Goal: Information Seeking & Learning: Learn about a topic

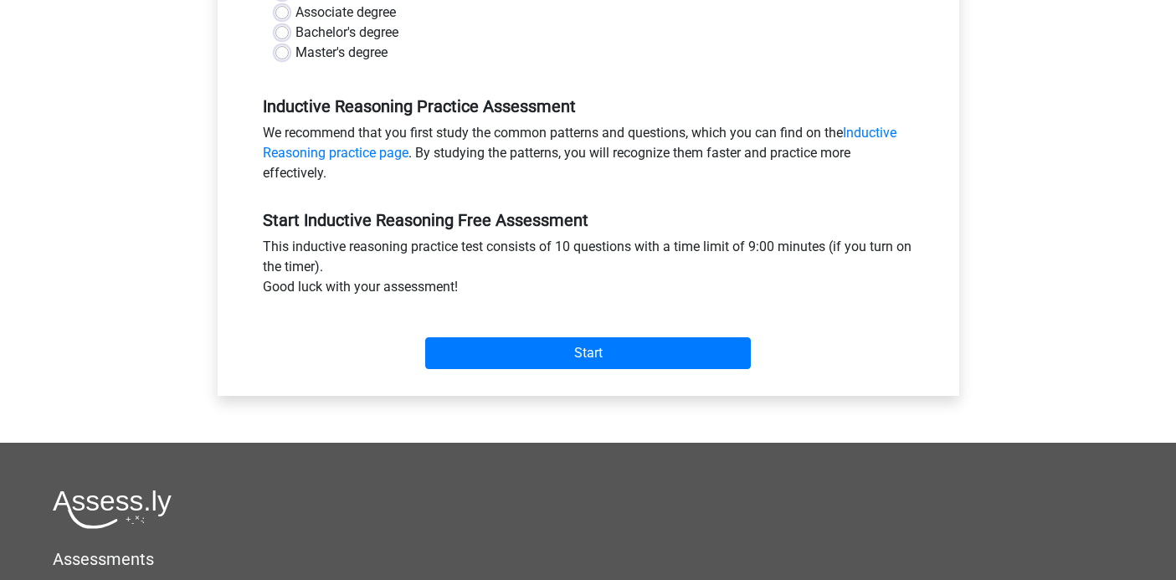
scroll to position [439, 0]
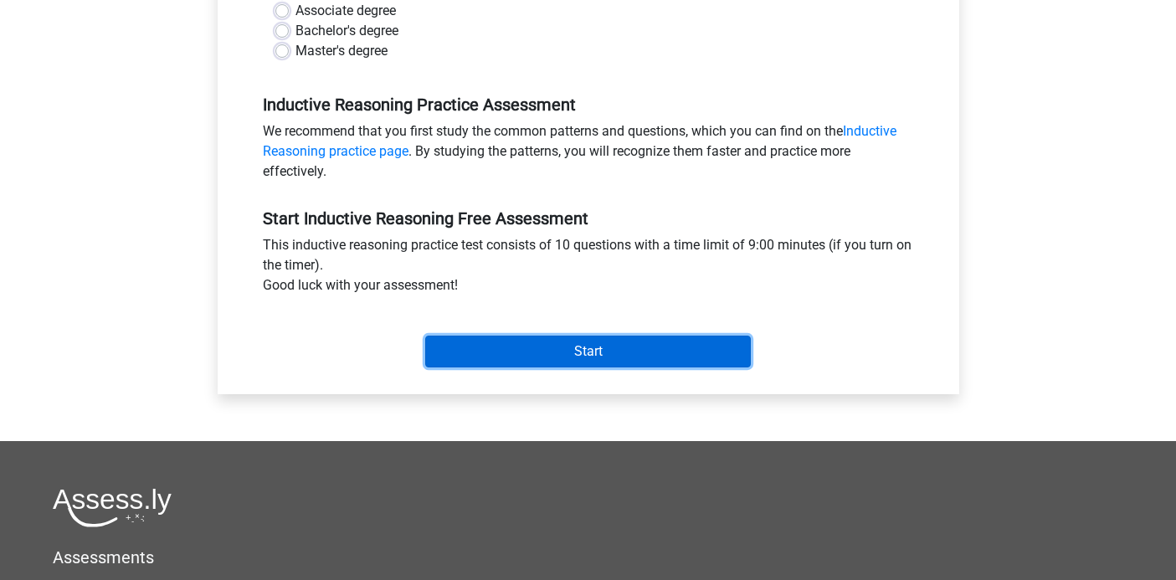
click at [522, 359] on input "Start" at bounding box center [588, 352] width 326 height 32
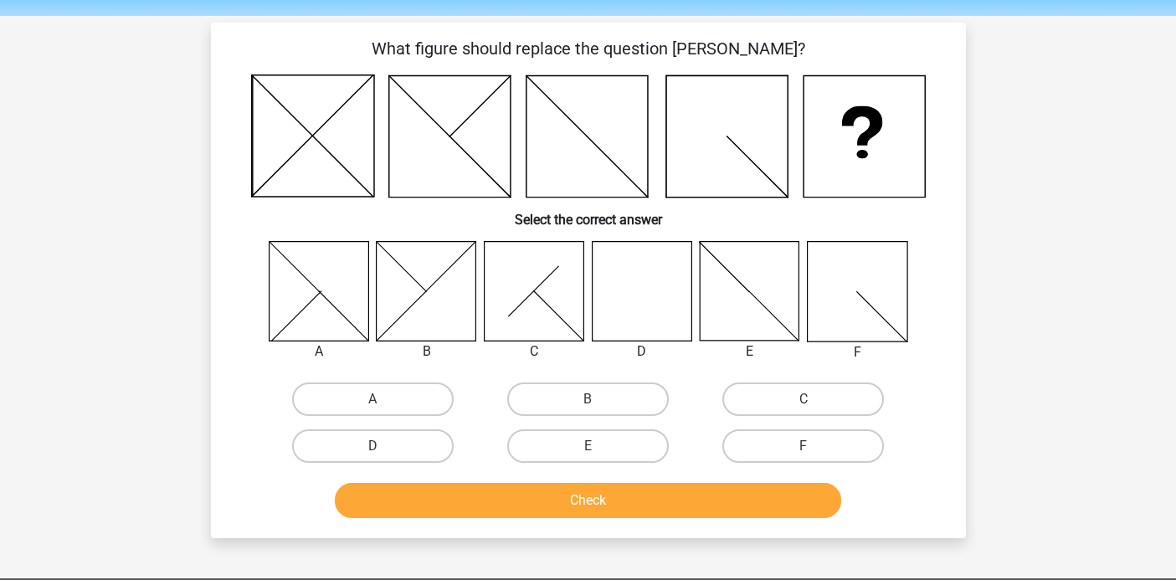
scroll to position [60, 0]
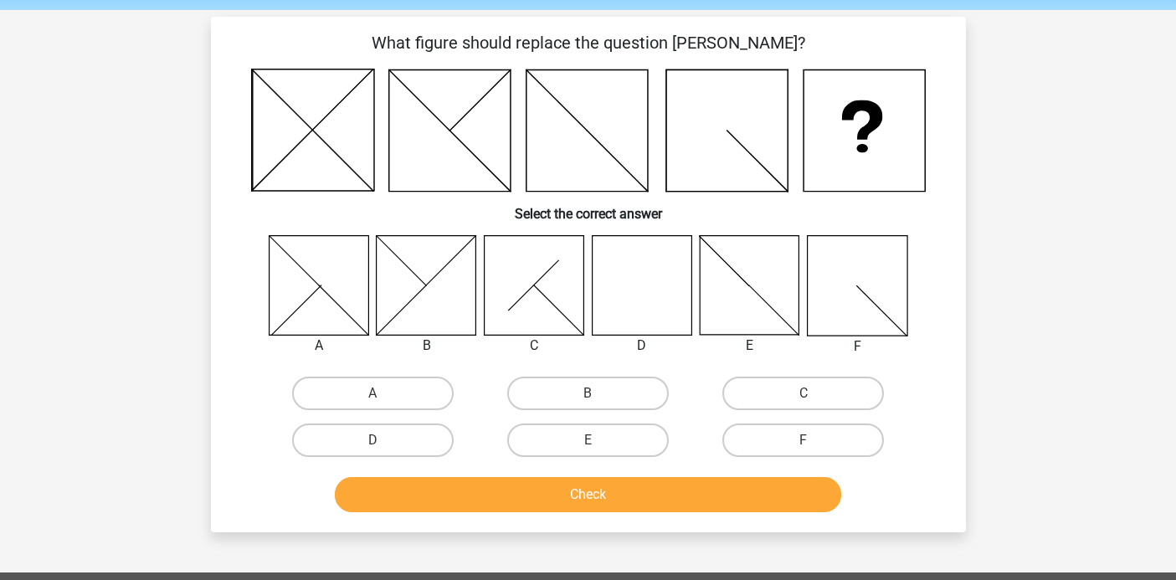
click at [649, 277] on icon at bounding box center [642, 285] width 100 height 100
click at [401, 440] on label "D" at bounding box center [373, 440] width 162 height 33
click at [383, 440] on input "D" at bounding box center [378, 445] width 11 height 11
radio input "true"
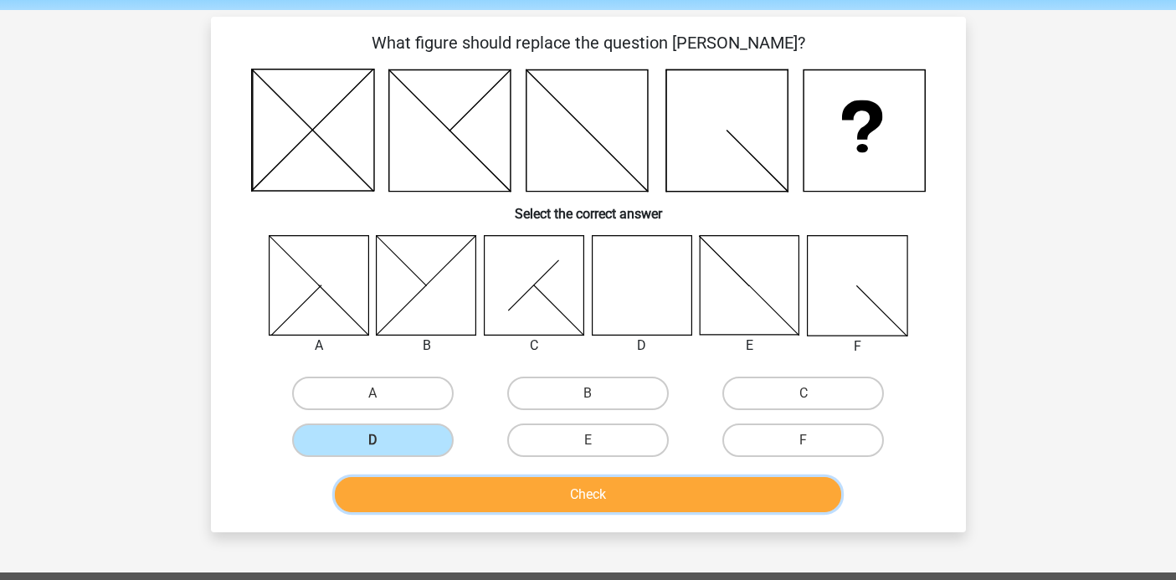
click at [526, 502] on button "Check" at bounding box center [588, 494] width 506 height 35
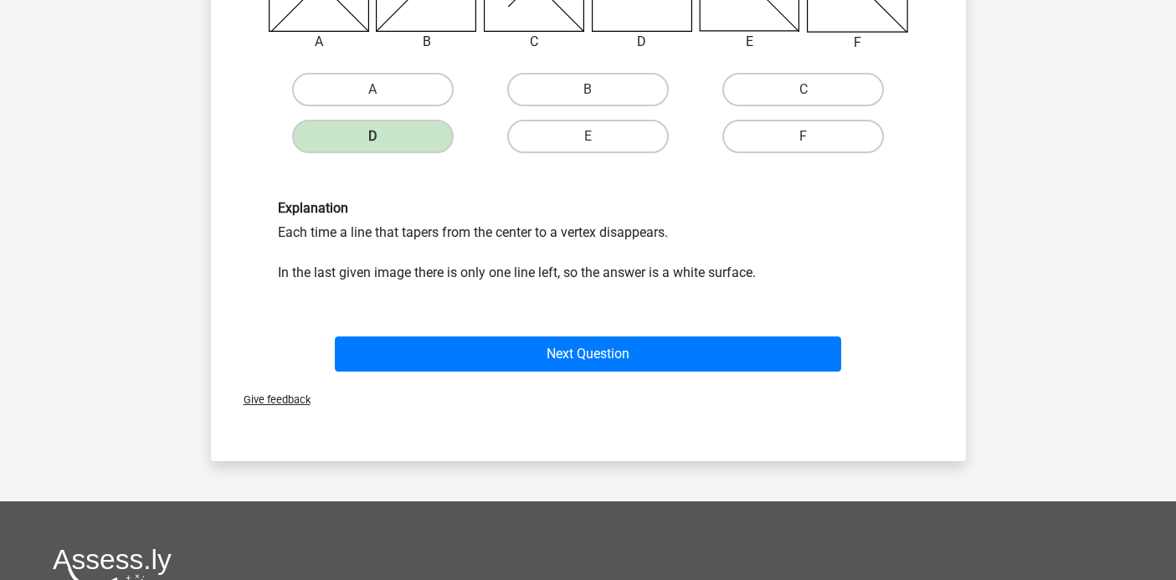
scroll to position [370, 0]
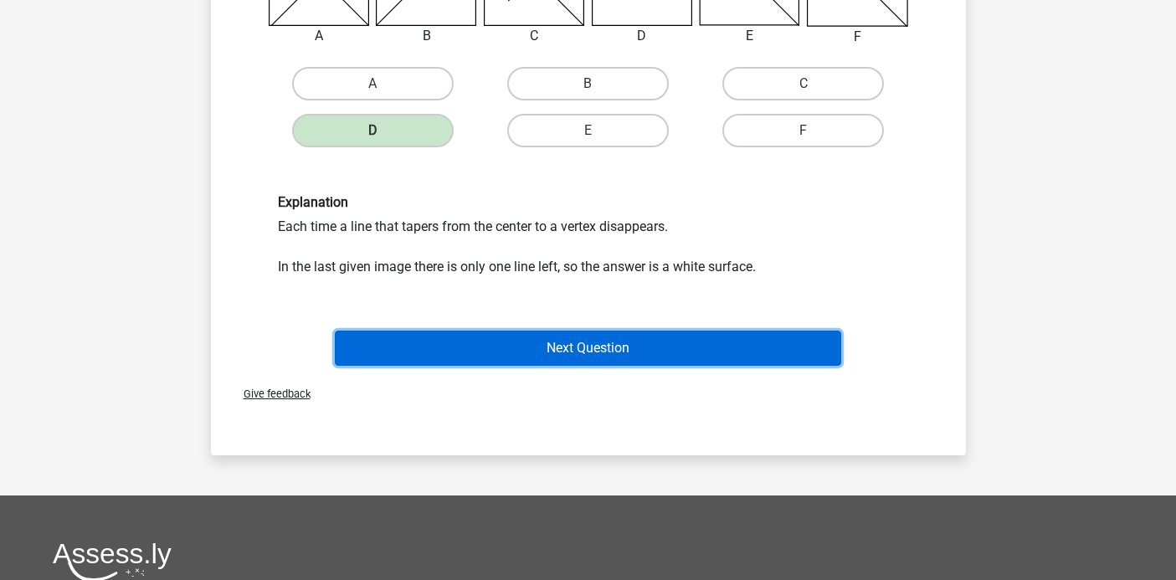
click at [550, 350] on button "Next Question" at bounding box center [588, 348] width 506 height 35
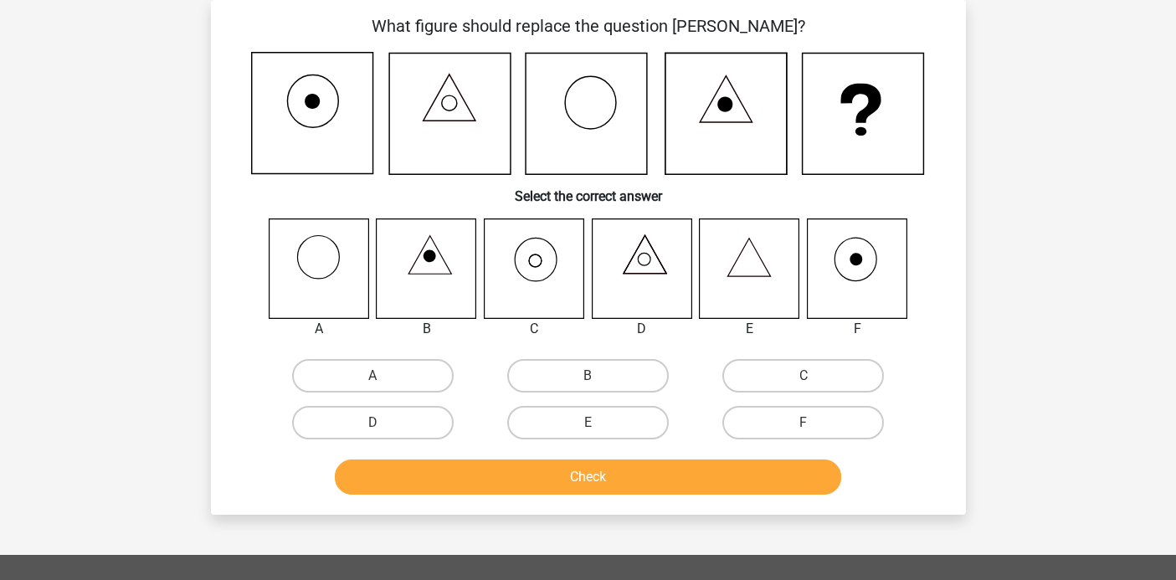
scroll to position [77, 0]
click at [773, 378] on label "C" at bounding box center [803, 375] width 162 height 33
click at [804, 378] on input "C" at bounding box center [809, 381] width 11 height 11
radio input "true"
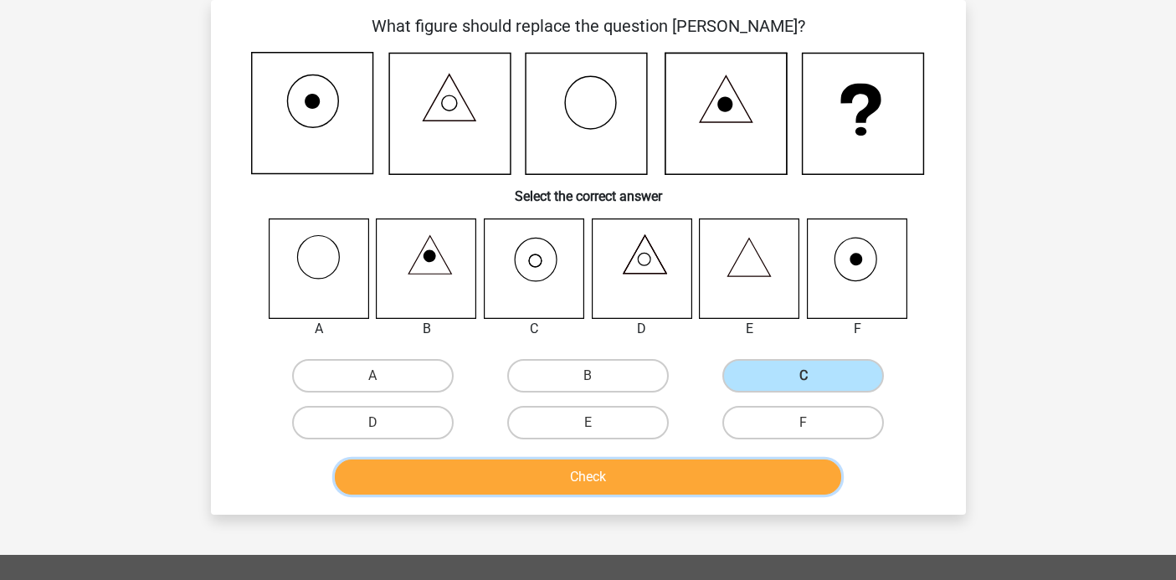
click at [585, 474] on button "Check" at bounding box center [588, 477] width 506 height 35
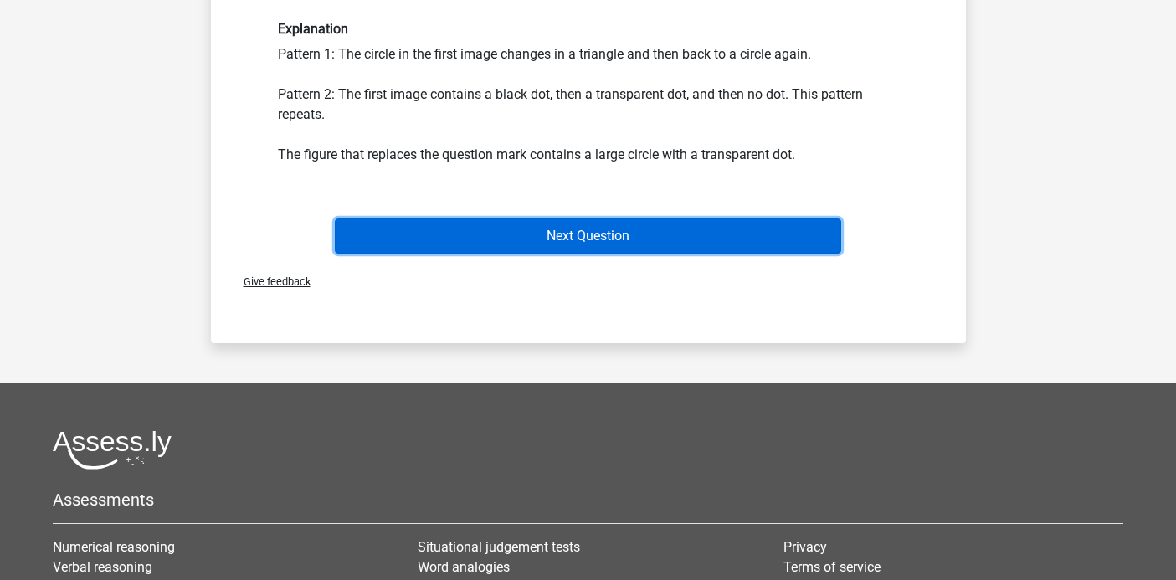
click at [550, 239] on button "Next Question" at bounding box center [588, 235] width 506 height 35
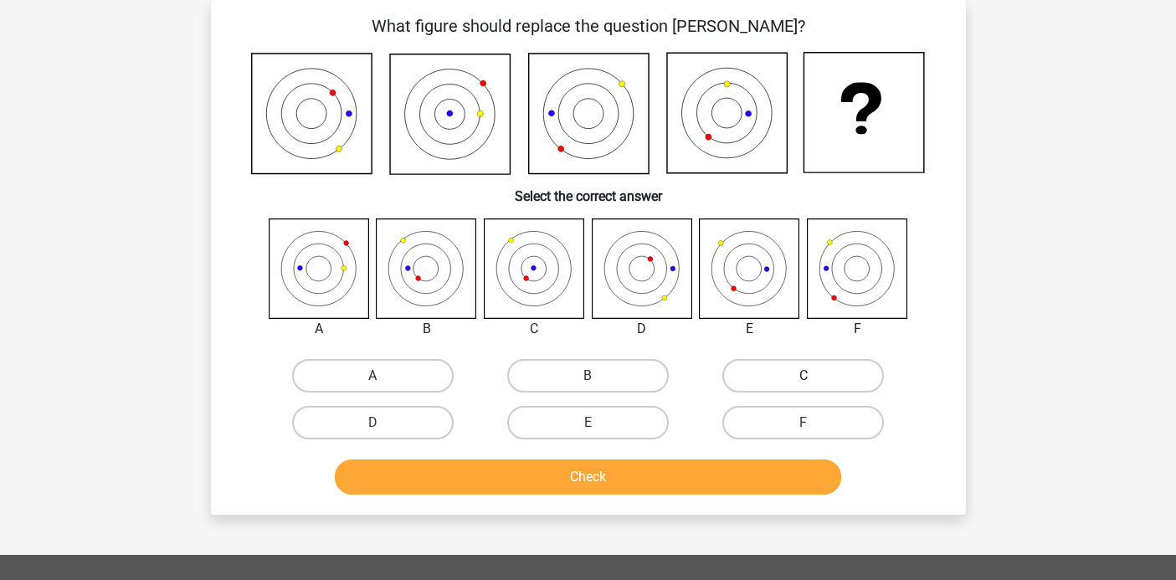
click at [750, 385] on label "C" at bounding box center [803, 375] width 162 height 33
click at [804, 385] on input "C" at bounding box center [809, 381] width 11 height 11
radio input "true"
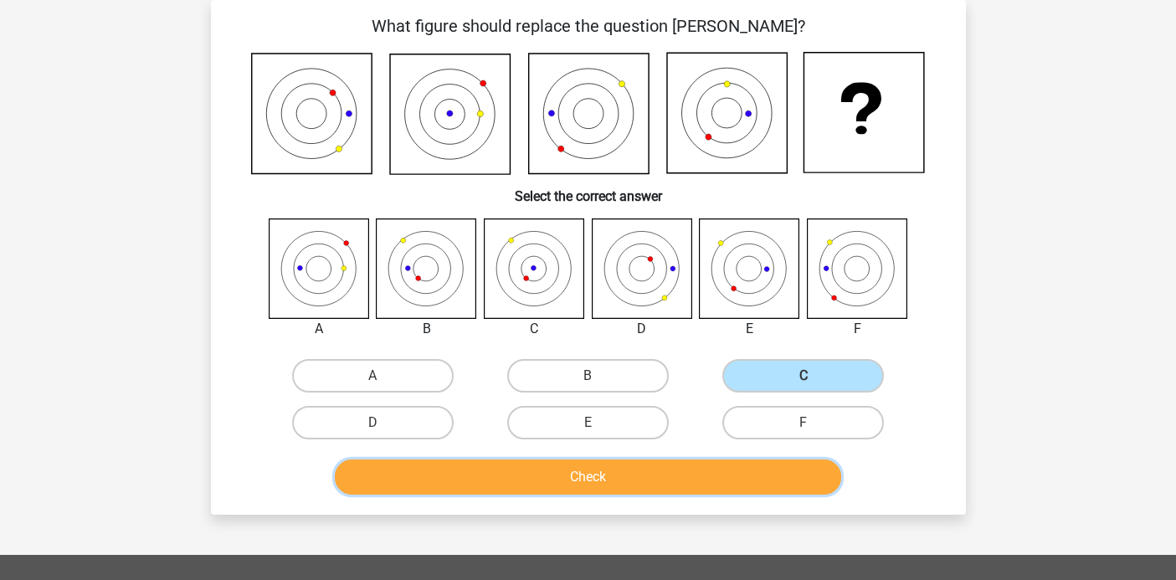
click at [586, 488] on button "Check" at bounding box center [588, 477] width 506 height 35
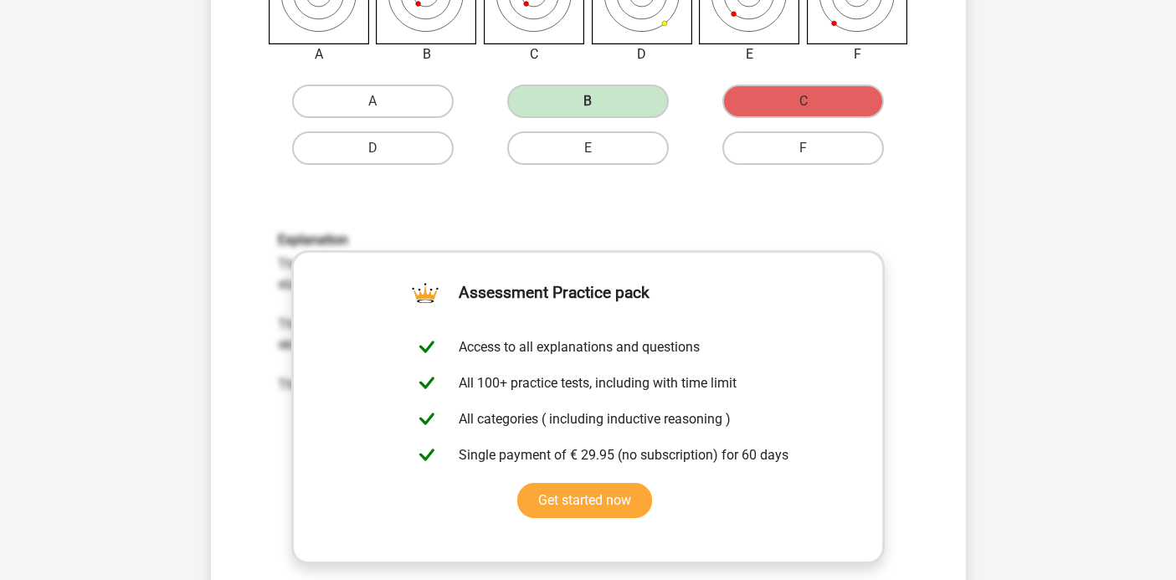
scroll to position [681, 0]
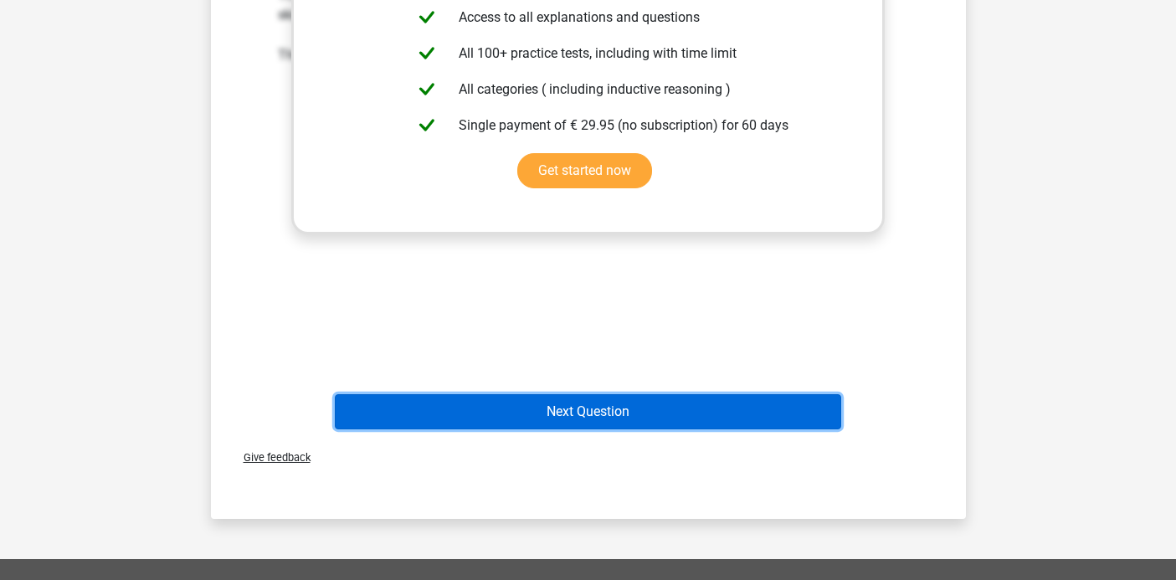
click at [593, 419] on button "Next Question" at bounding box center [588, 411] width 506 height 35
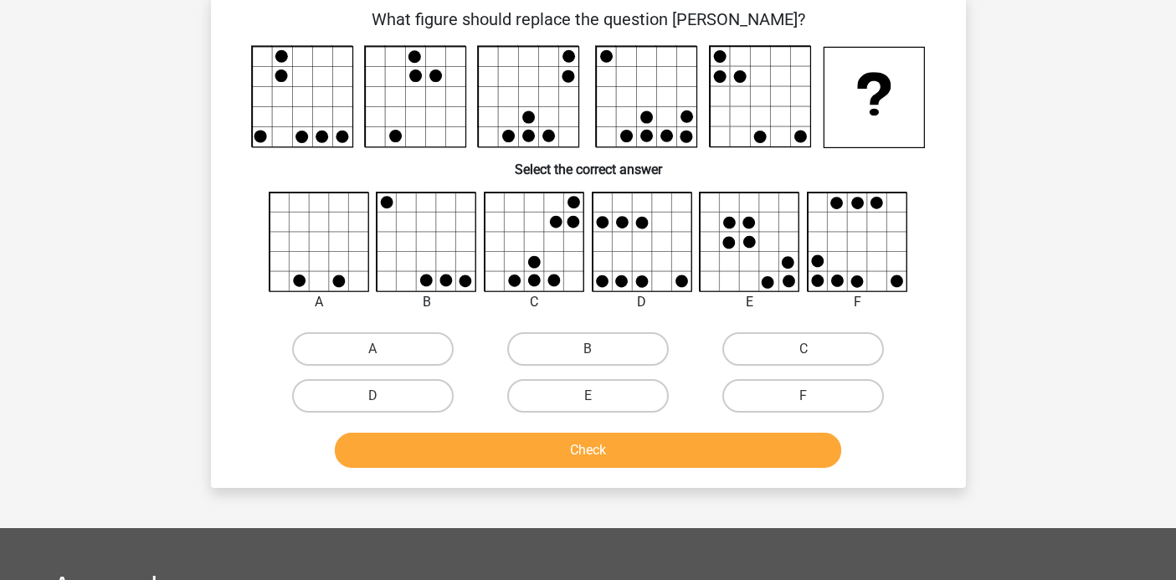
scroll to position [77, 0]
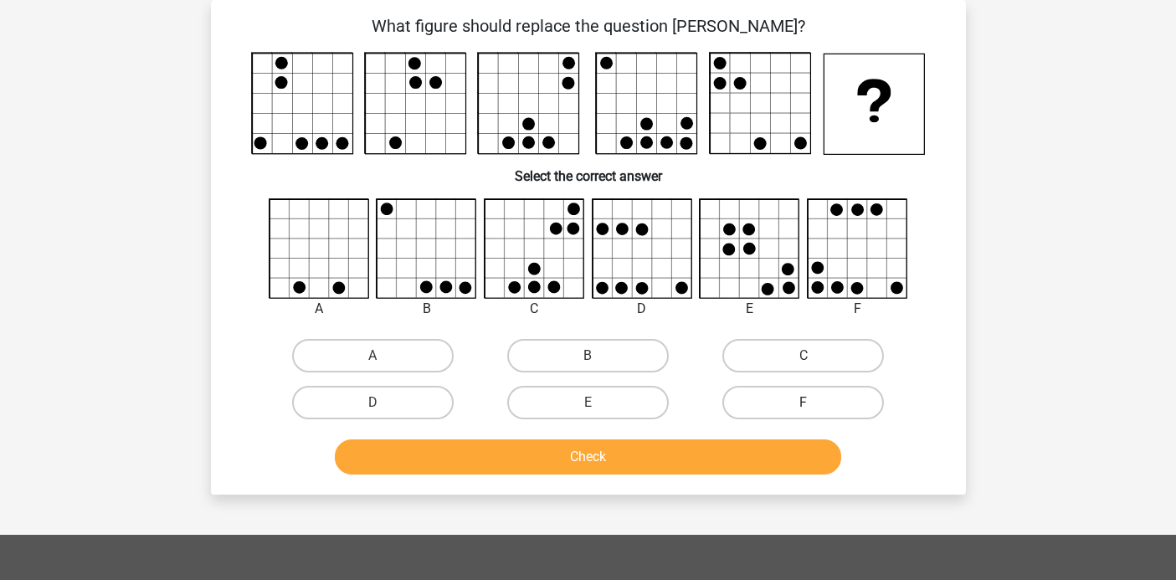
click at [789, 401] on label "F" at bounding box center [803, 402] width 162 height 33
click at [804, 403] on input "F" at bounding box center [809, 408] width 11 height 11
radio input "true"
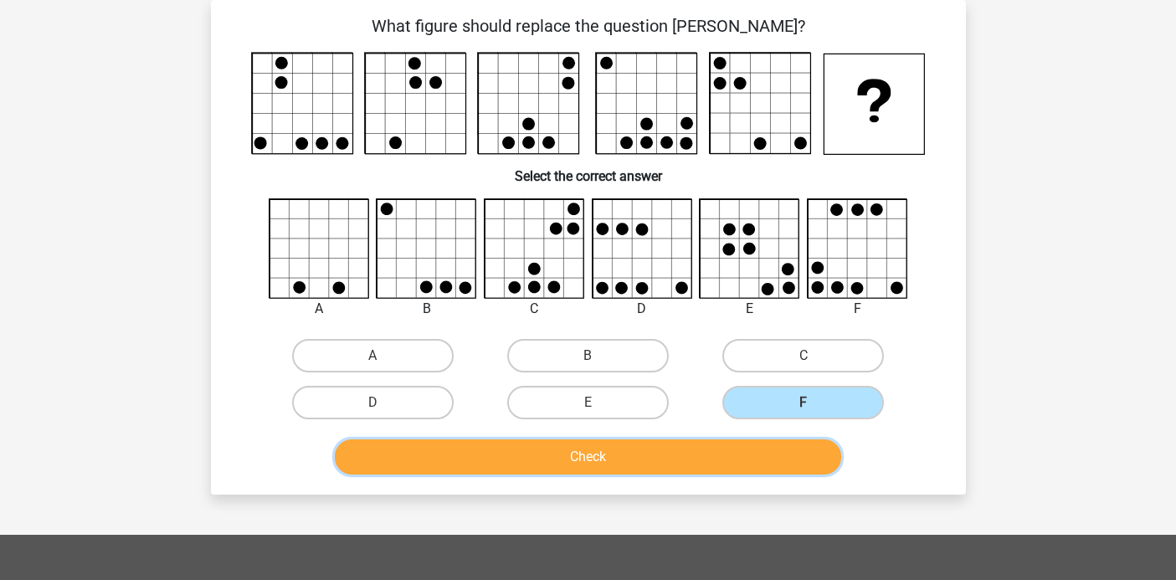
click at [732, 467] on button "Check" at bounding box center [588, 456] width 506 height 35
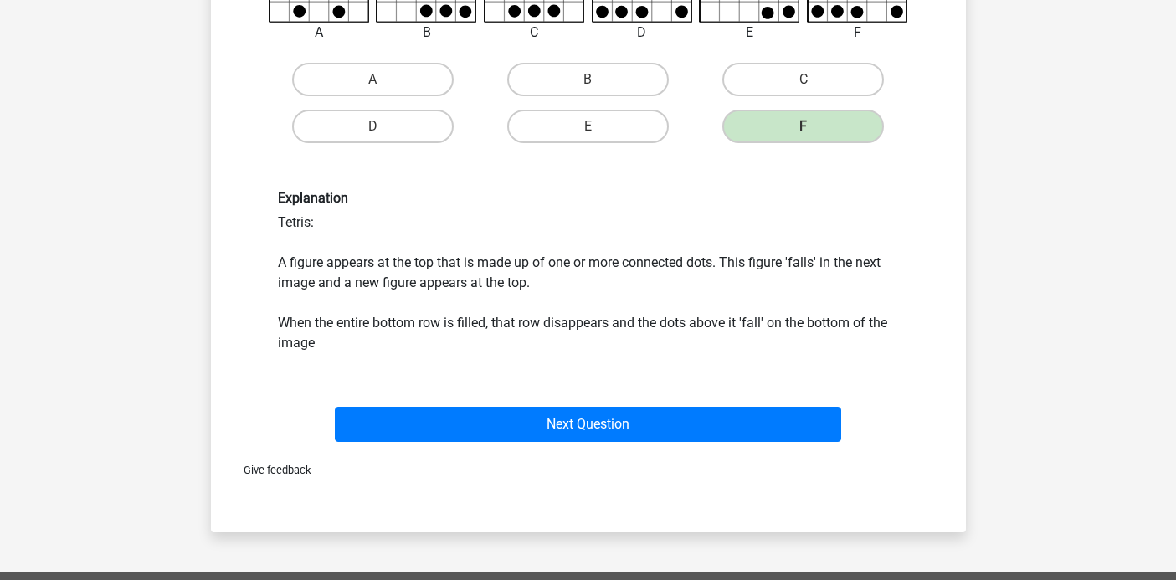
scroll to position [378, 0]
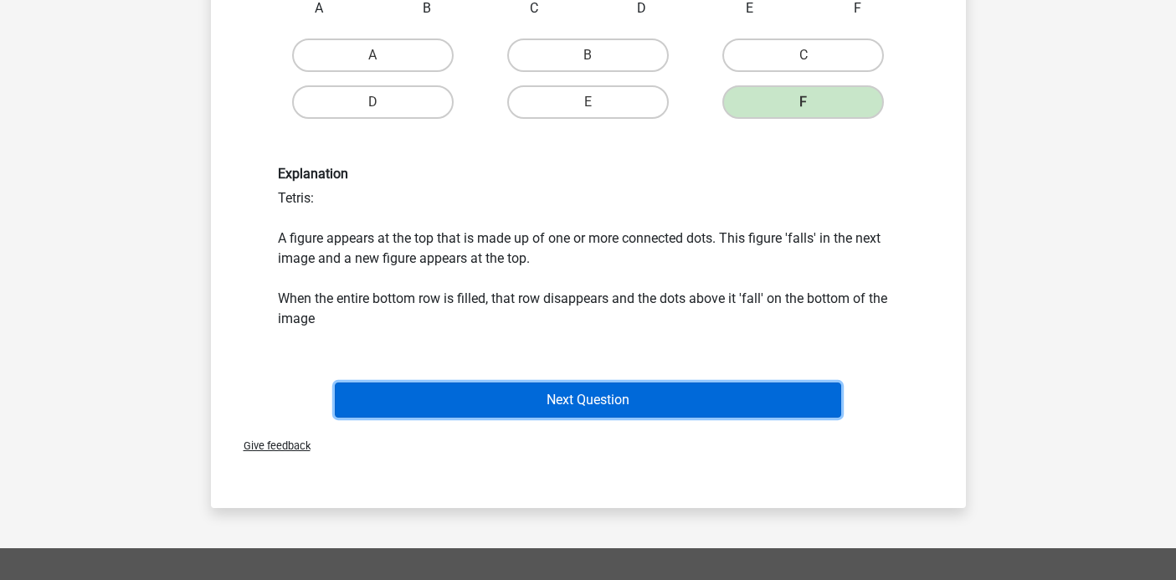
click at [588, 404] on button "Next Question" at bounding box center [588, 400] width 506 height 35
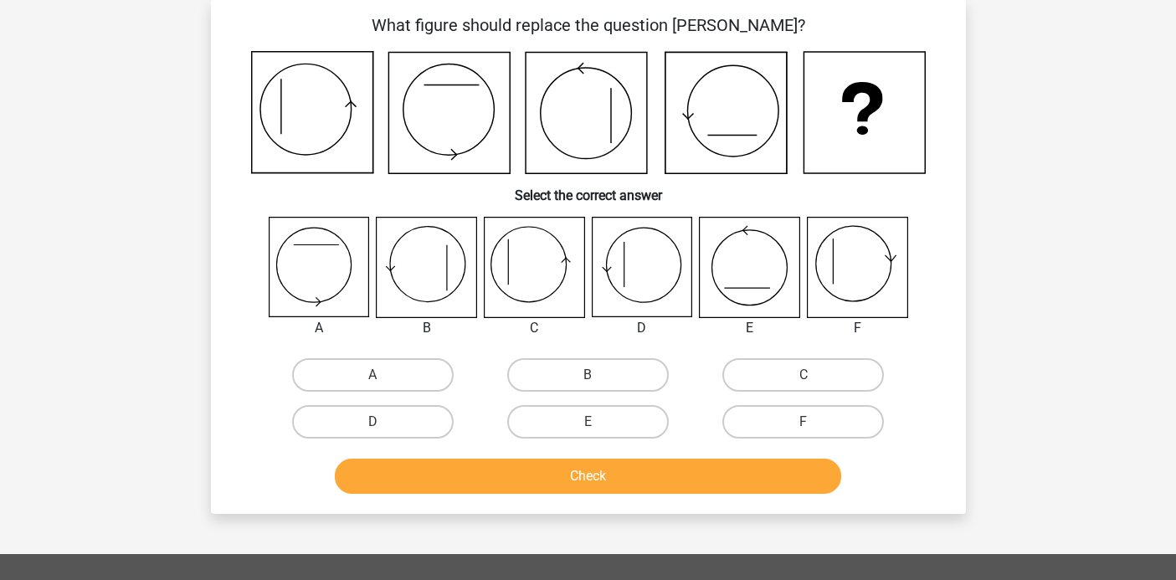
scroll to position [77, 0]
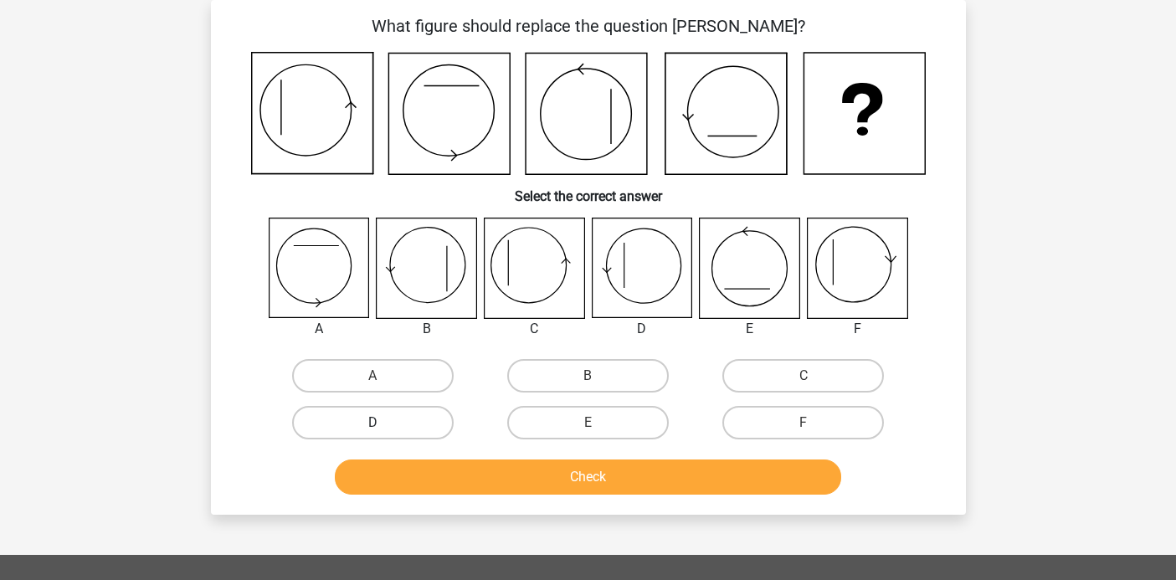
click at [414, 419] on label "D" at bounding box center [373, 422] width 162 height 33
click at [383, 423] on input "D" at bounding box center [378, 428] width 11 height 11
radio input "true"
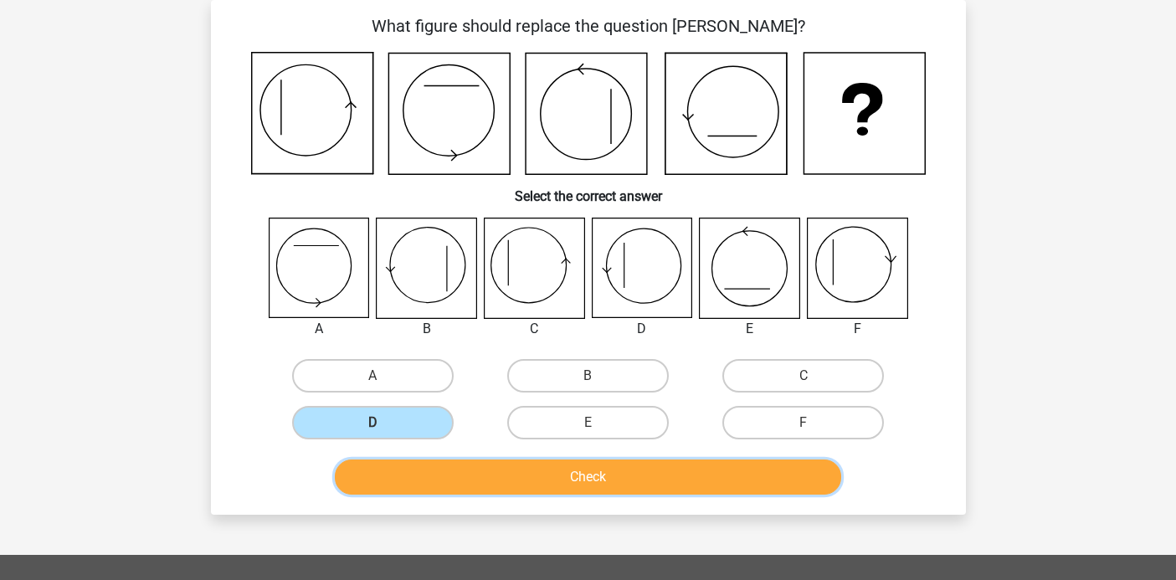
click at [544, 478] on button "Check" at bounding box center [588, 477] width 506 height 35
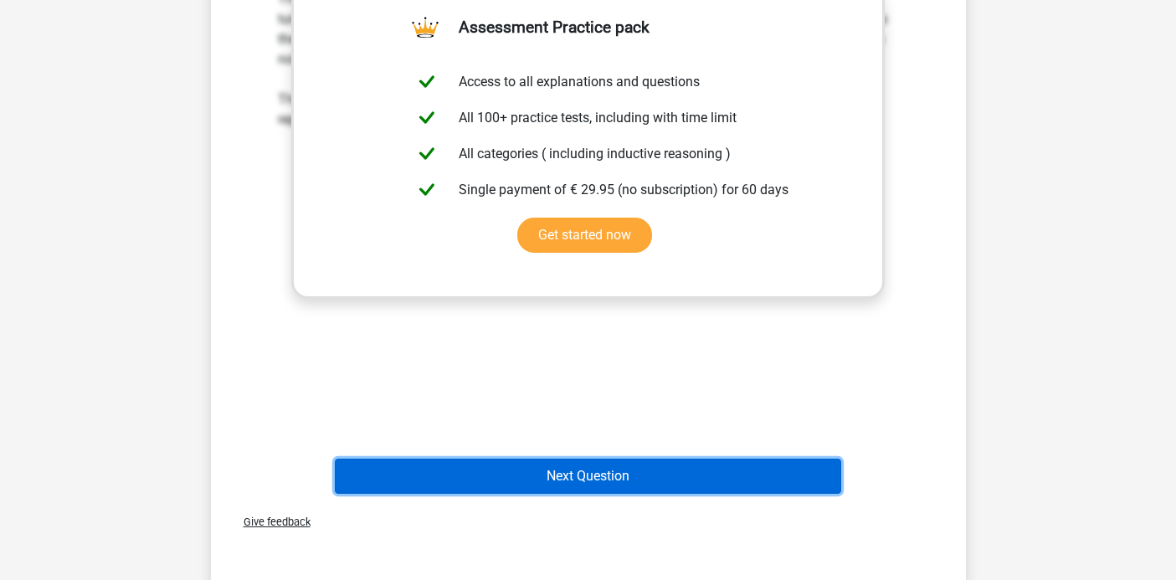
click at [544, 478] on button "Next Question" at bounding box center [588, 476] width 506 height 35
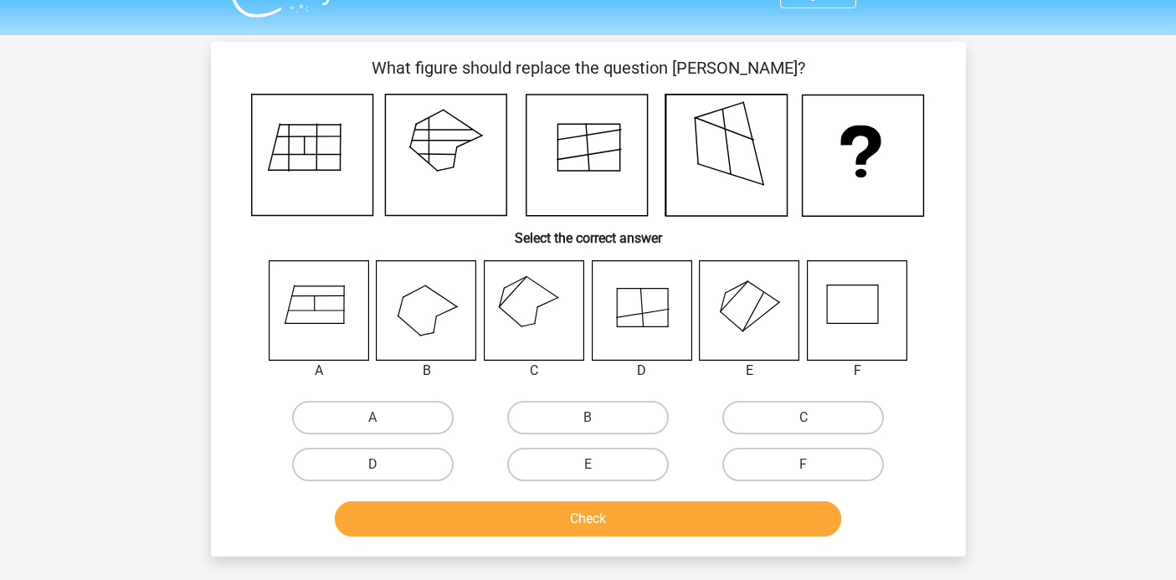
scroll to position [19, 0]
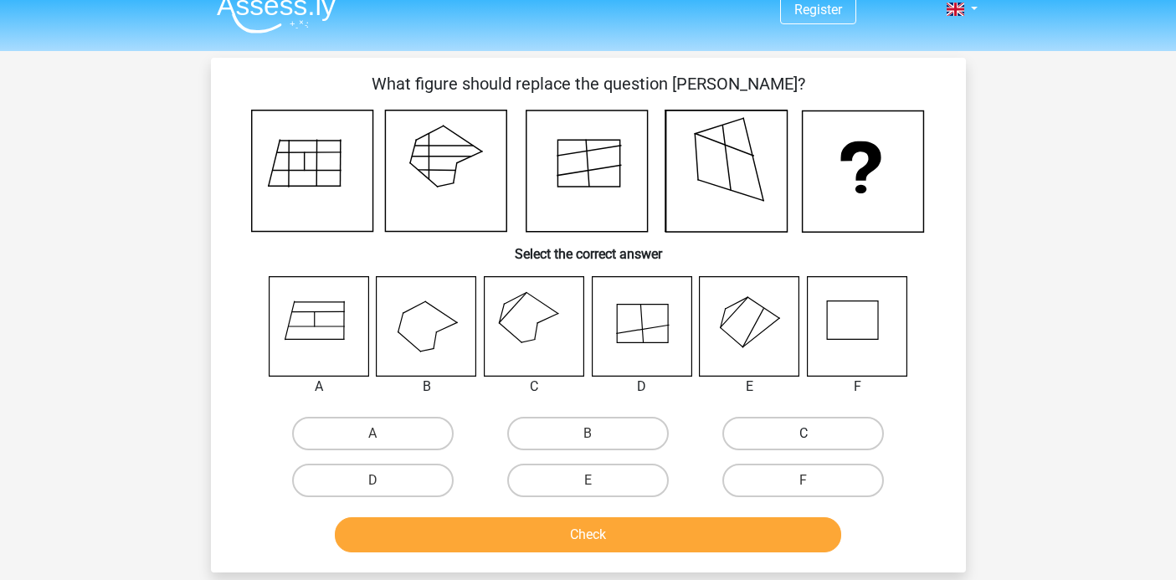
click at [787, 432] on label "C" at bounding box center [803, 433] width 162 height 33
click at [804, 434] on input "C" at bounding box center [809, 439] width 11 height 11
radio input "true"
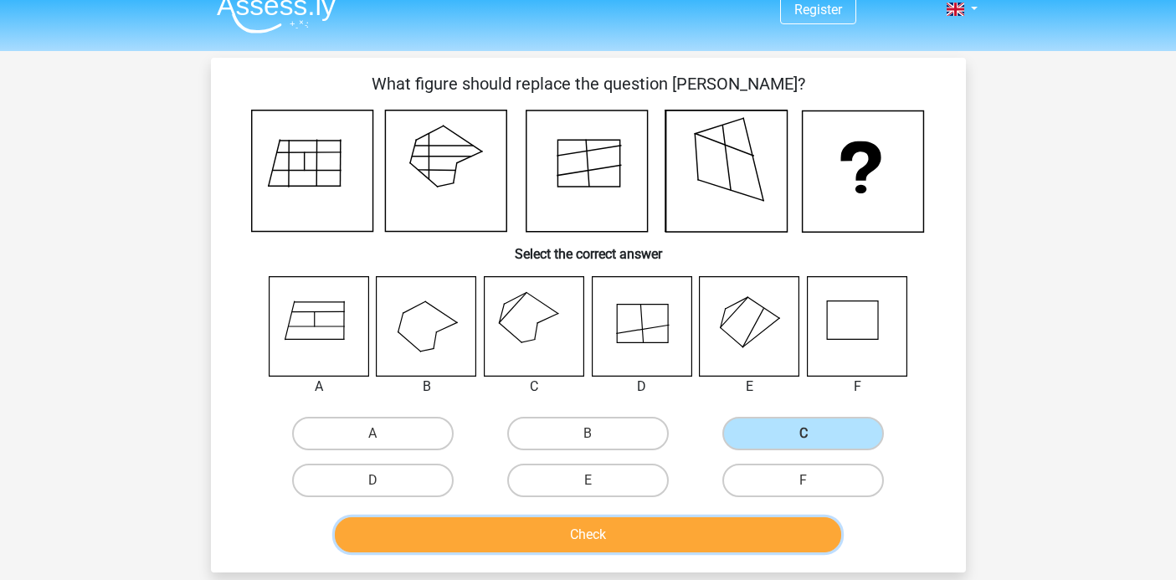
click at [689, 550] on button "Check" at bounding box center [588, 534] width 506 height 35
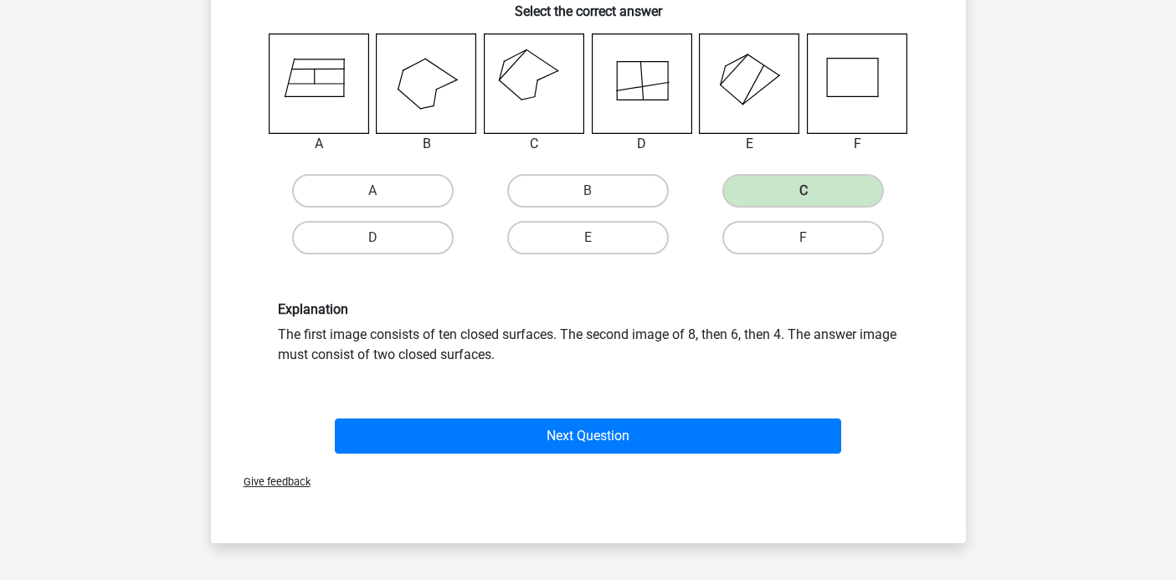
scroll to position [325, 0]
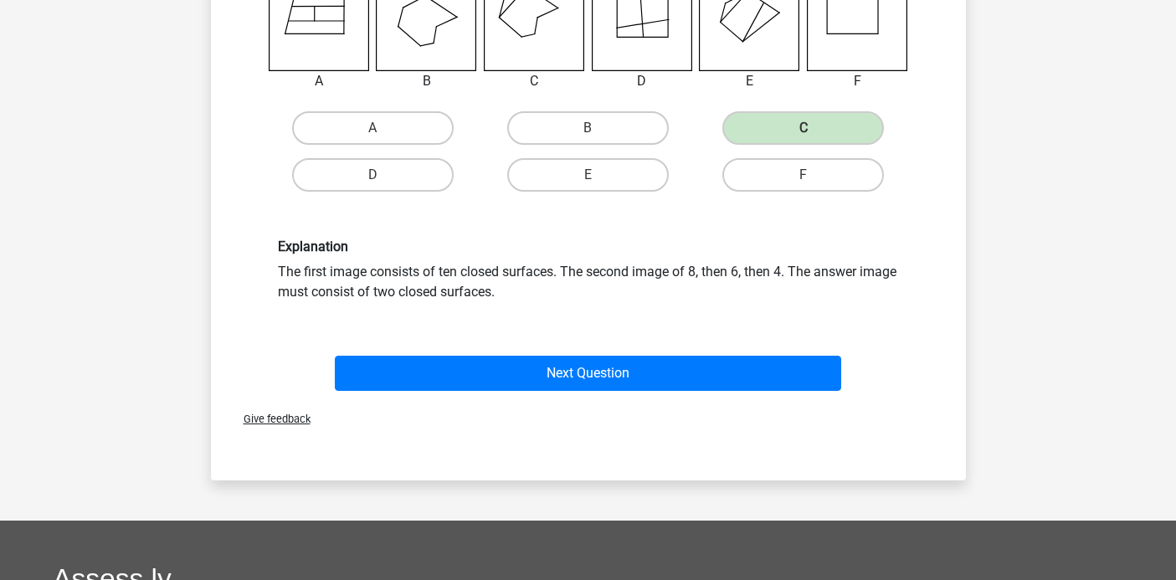
click at [579, 338] on div "Explanation The first image consists of ten closed surfaces. The second image o…" at bounding box center [588, 269] width 701 height 143
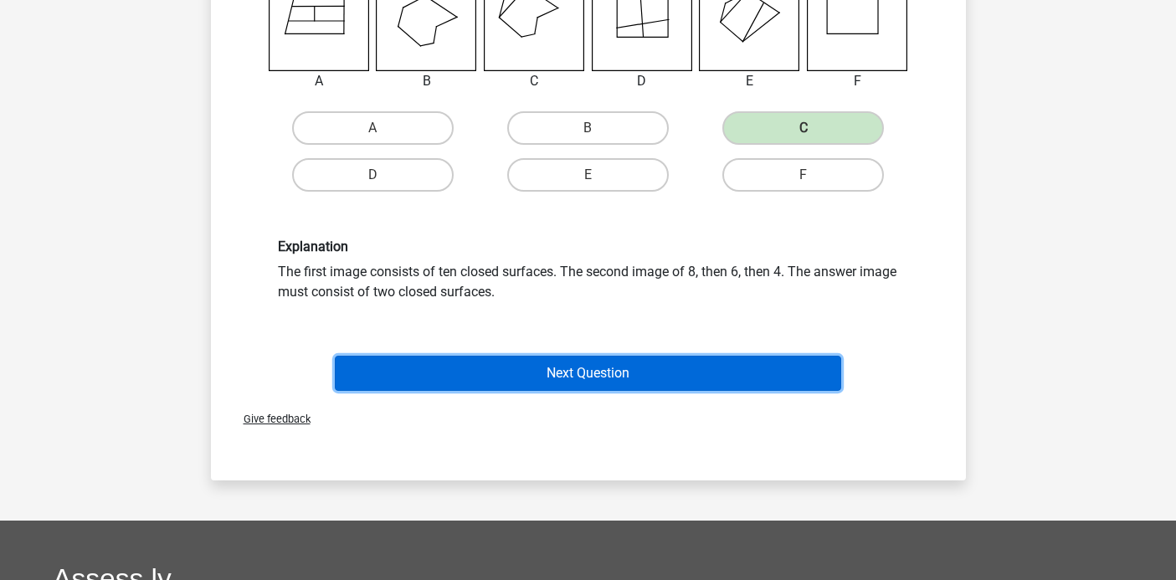
click at [580, 366] on button "Next Question" at bounding box center [588, 373] width 506 height 35
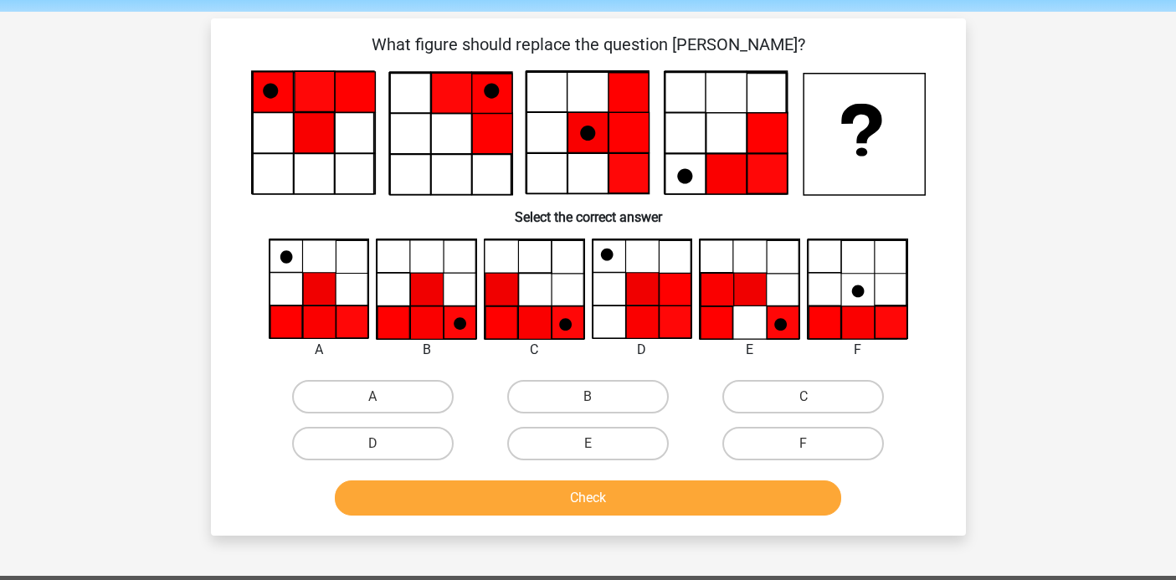
scroll to position [56, 0]
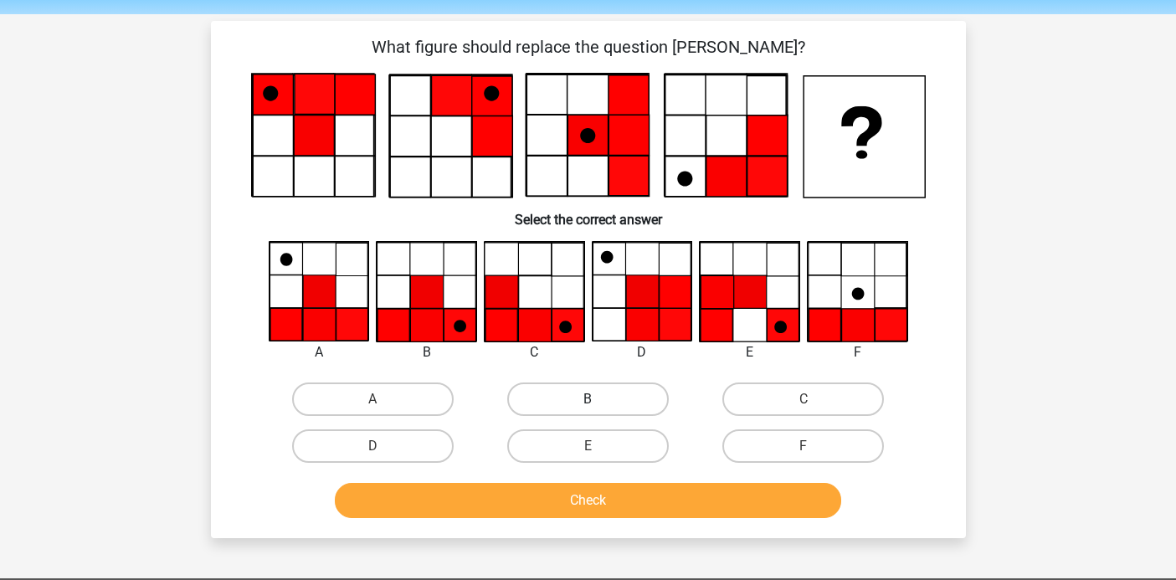
click at [566, 403] on label "B" at bounding box center [588, 399] width 162 height 33
click at [588, 403] on input "B" at bounding box center [593, 404] width 11 height 11
radio input "true"
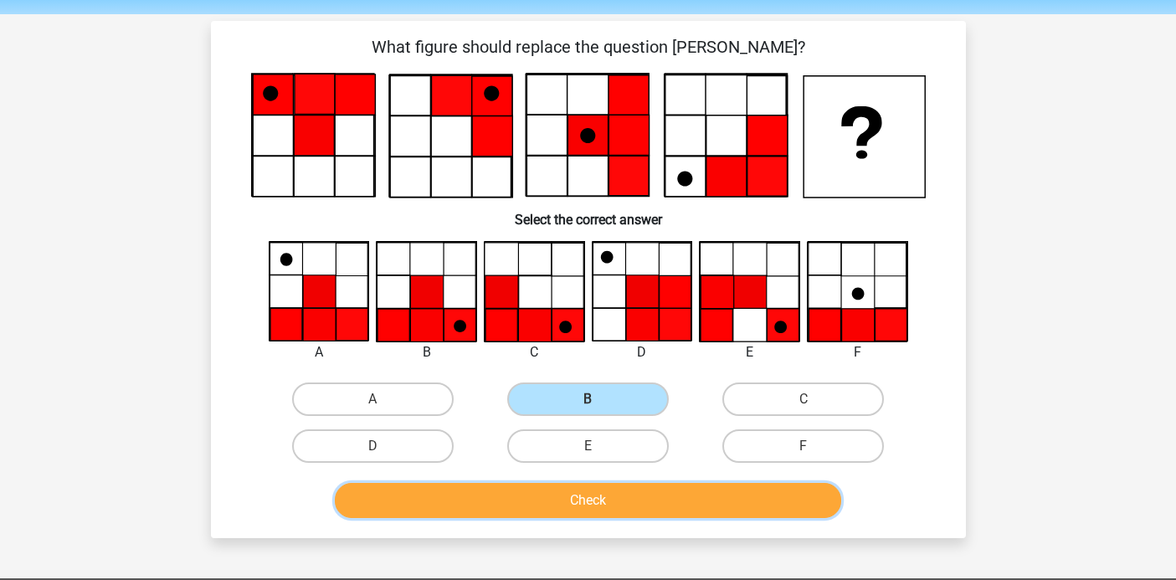
click at [617, 494] on button "Check" at bounding box center [588, 500] width 506 height 35
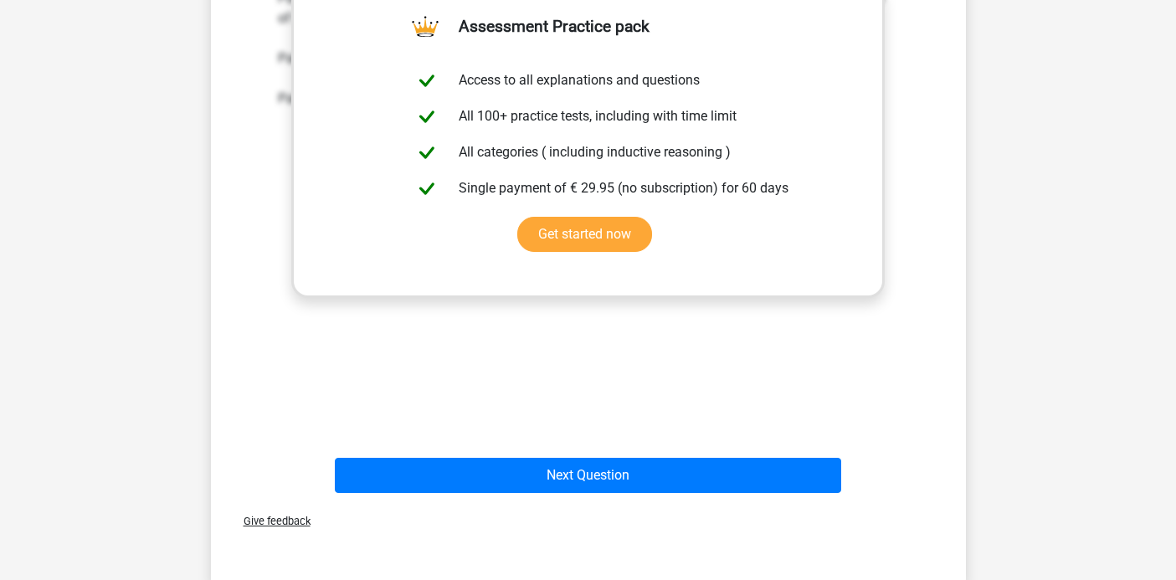
scroll to position [646, 0]
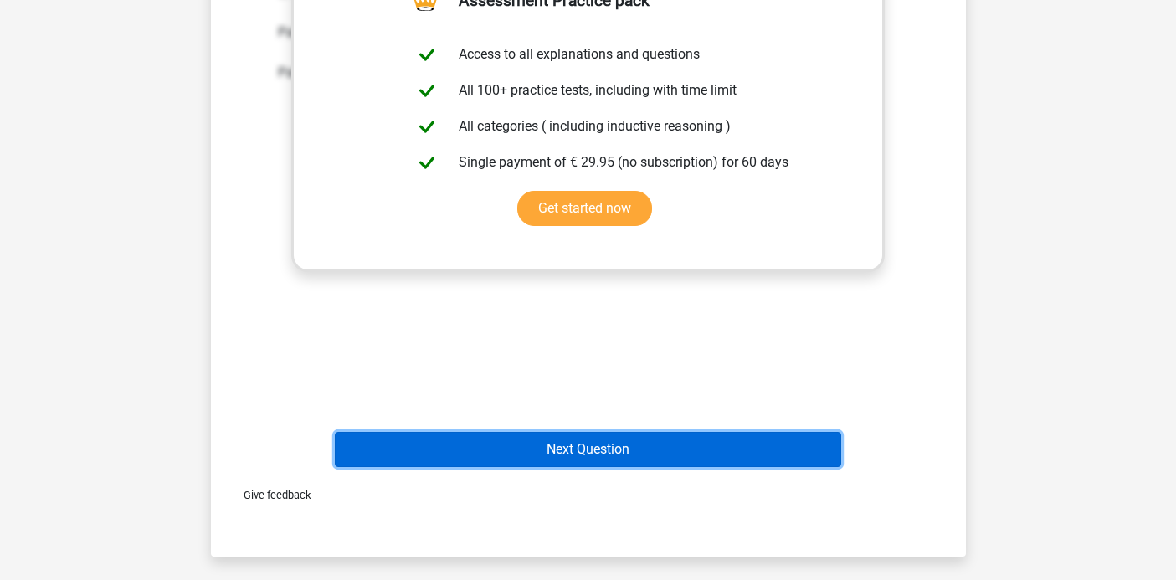
click at [603, 451] on button "Next Question" at bounding box center [588, 449] width 506 height 35
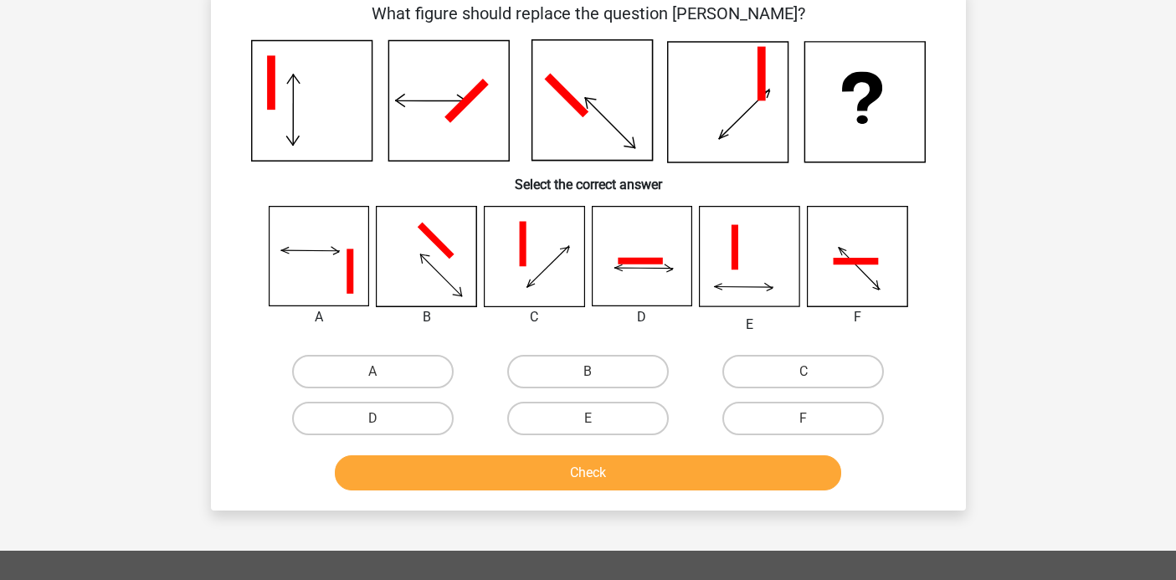
scroll to position [77, 0]
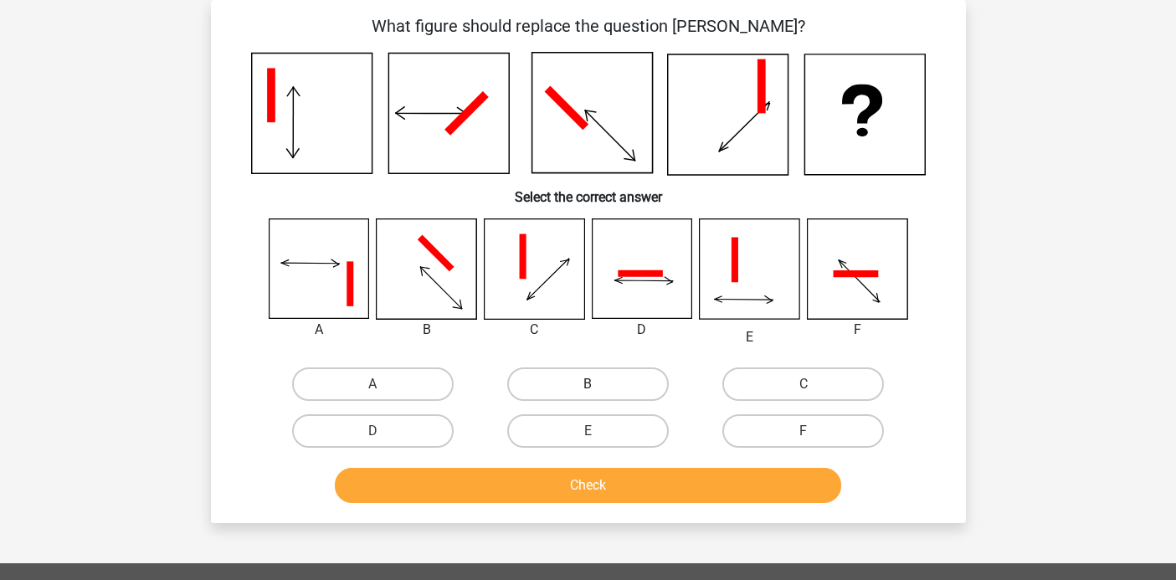
click at [544, 378] on label "B" at bounding box center [588, 383] width 162 height 33
click at [588, 384] on input "B" at bounding box center [593, 389] width 11 height 11
radio input "true"
click at [432, 420] on label "D" at bounding box center [373, 430] width 162 height 33
click at [383, 431] on input "D" at bounding box center [378, 436] width 11 height 11
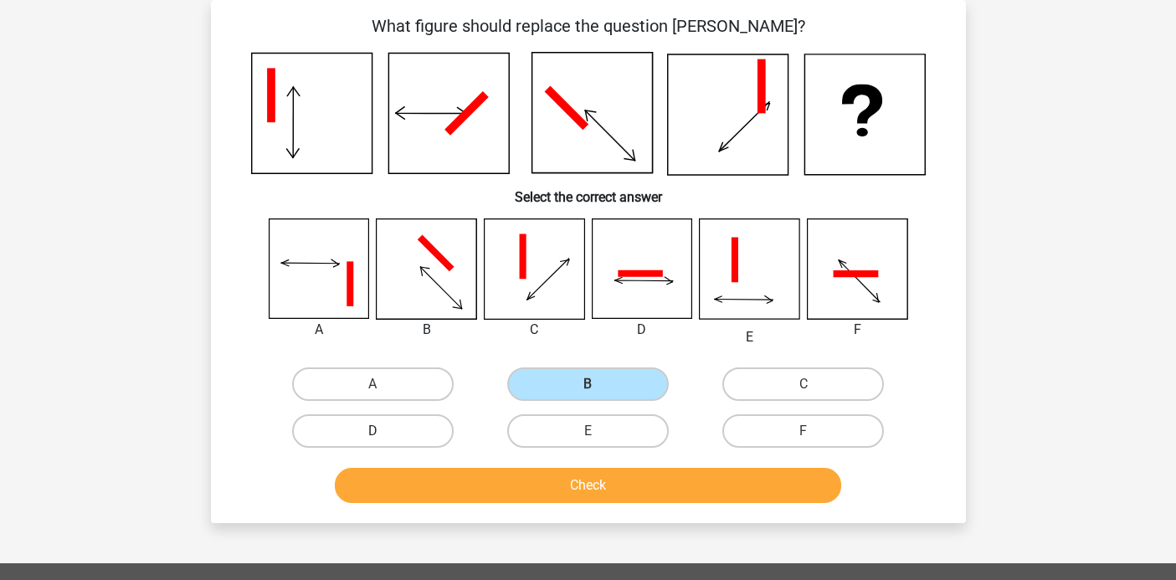
radio input "true"
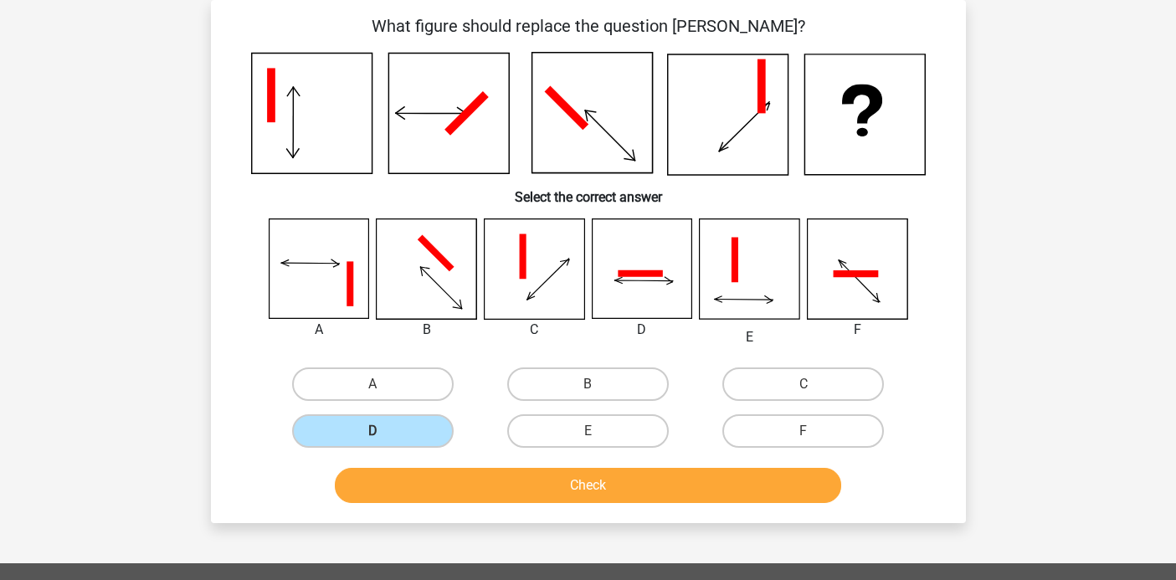
click at [552, 506] on div "Check" at bounding box center [588, 489] width 646 height 42
click at [555, 489] on button "Check" at bounding box center [588, 485] width 506 height 35
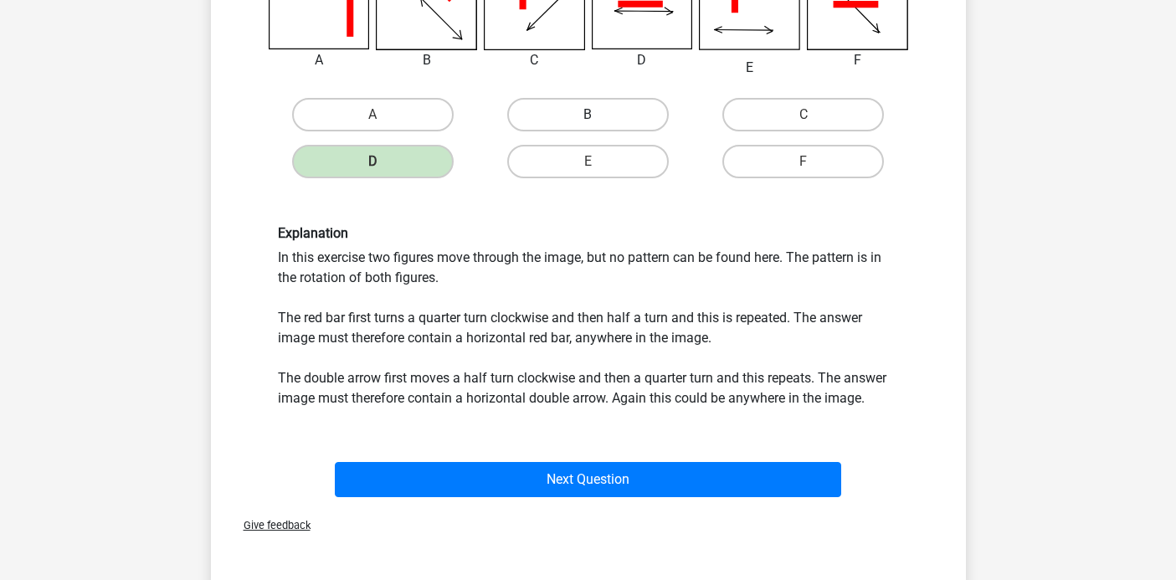
scroll to position [360, 0]
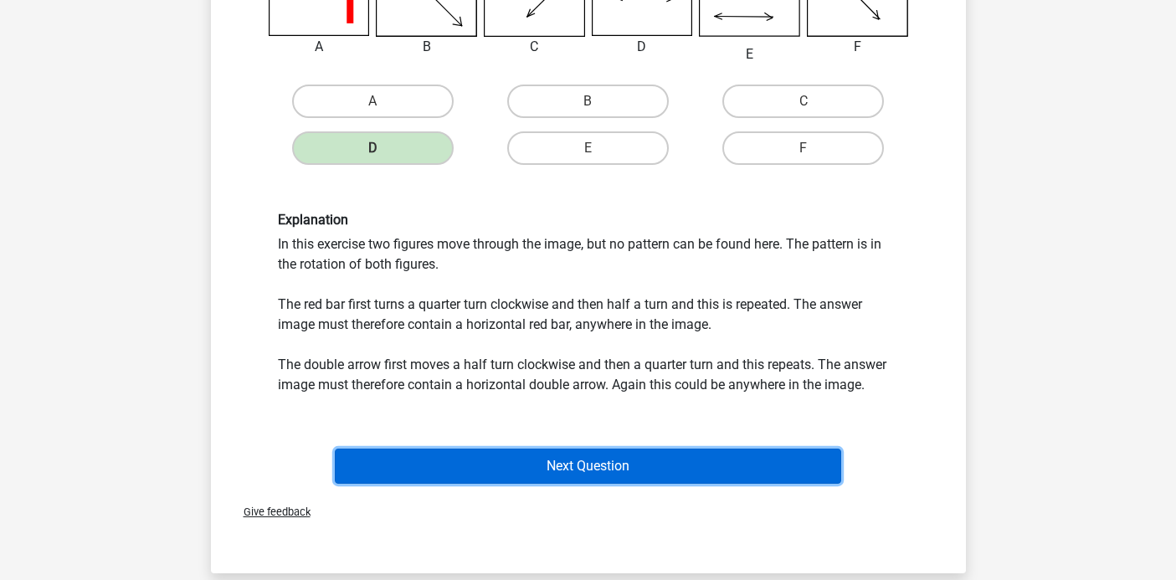
click at [560, 471] on button "Next Question" at bounding box center [588, 466] width 506 height 35
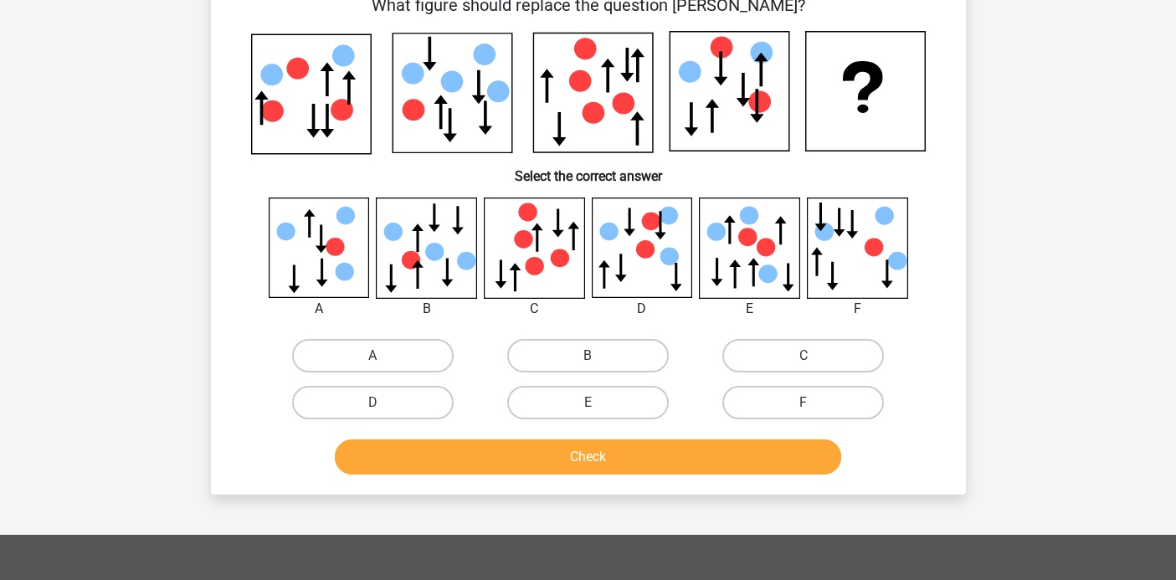
scroll to position [77, 0]
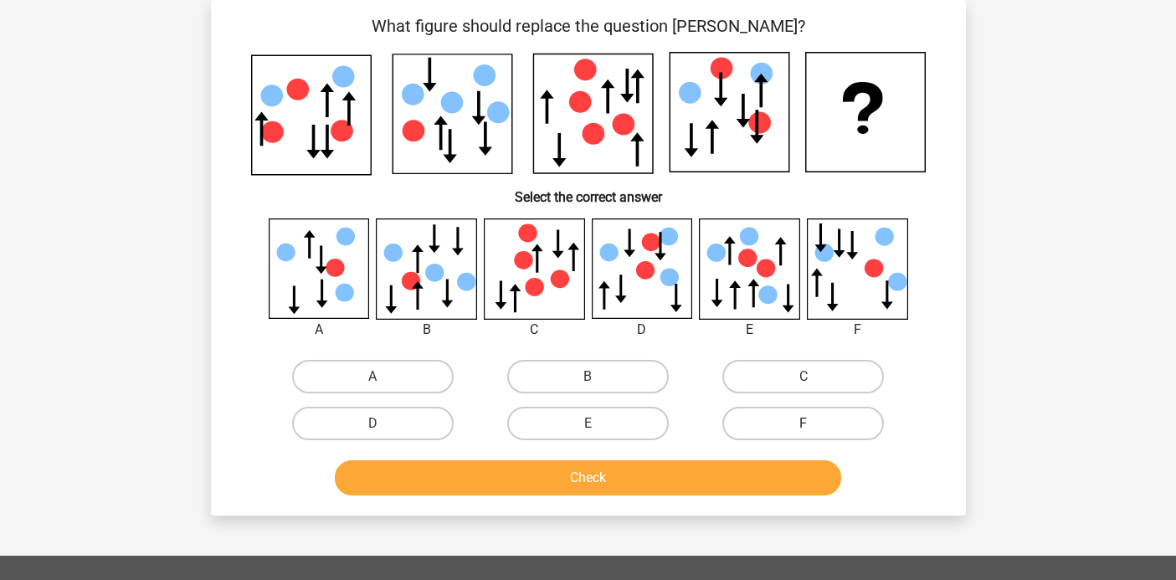
click at [845, 419] on label "F" at bounding box center [803, 423] width 162 height 33
click at [814, 424] on input "F" at bounding box center [809, 429] width 11 height 11
radio input "true"
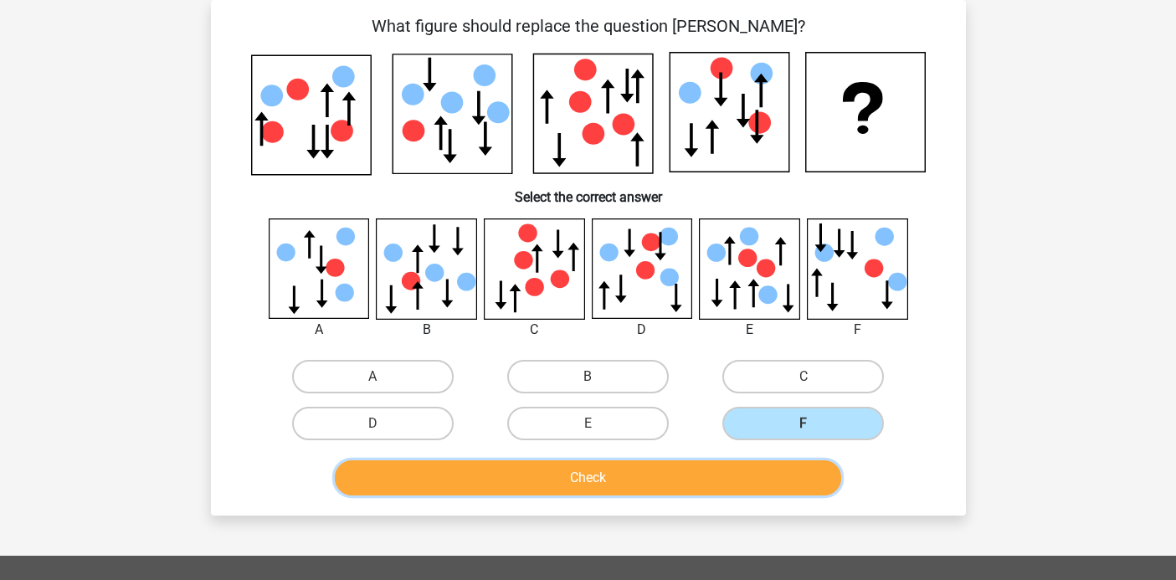
click at [713, 466] on button "Check" at bounding box center [588, 477] width 506 height 35
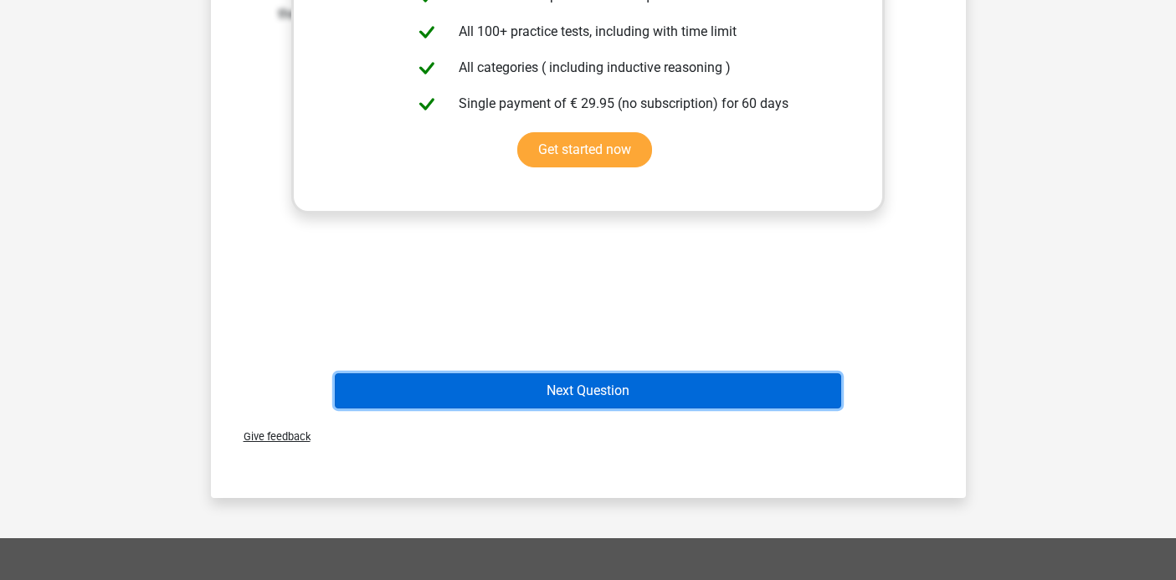
click at [662, 399] on button "Next Question" at bounding box center [588, 390] width 506 height 35
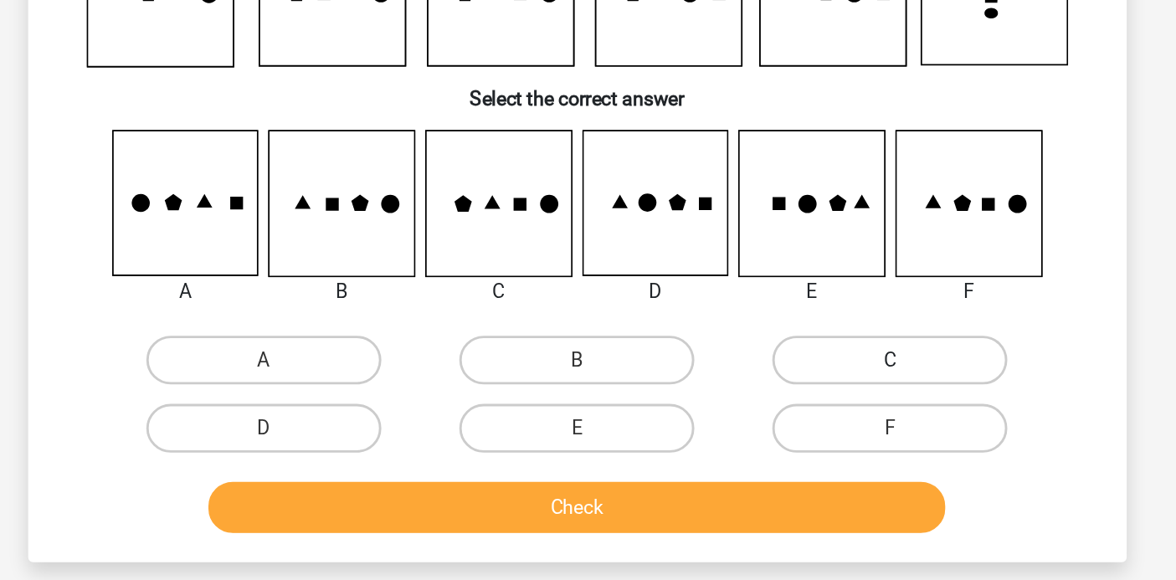
click at [801, 349] on label "C" at bounding box center [803, 355] width 162 height 33
click at [804, 356] on input "C" at bounding box center [809, 361] width 11 height 11
radio input "true"
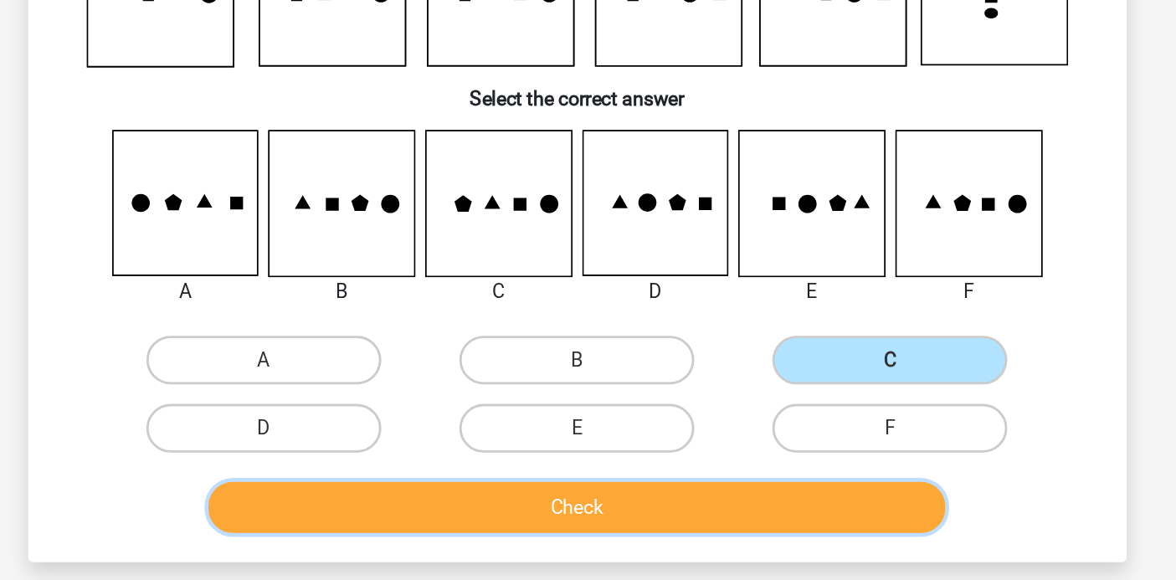
click at [697, 455] on button "Check" at bounding box center [588, 456] width 506 height 35
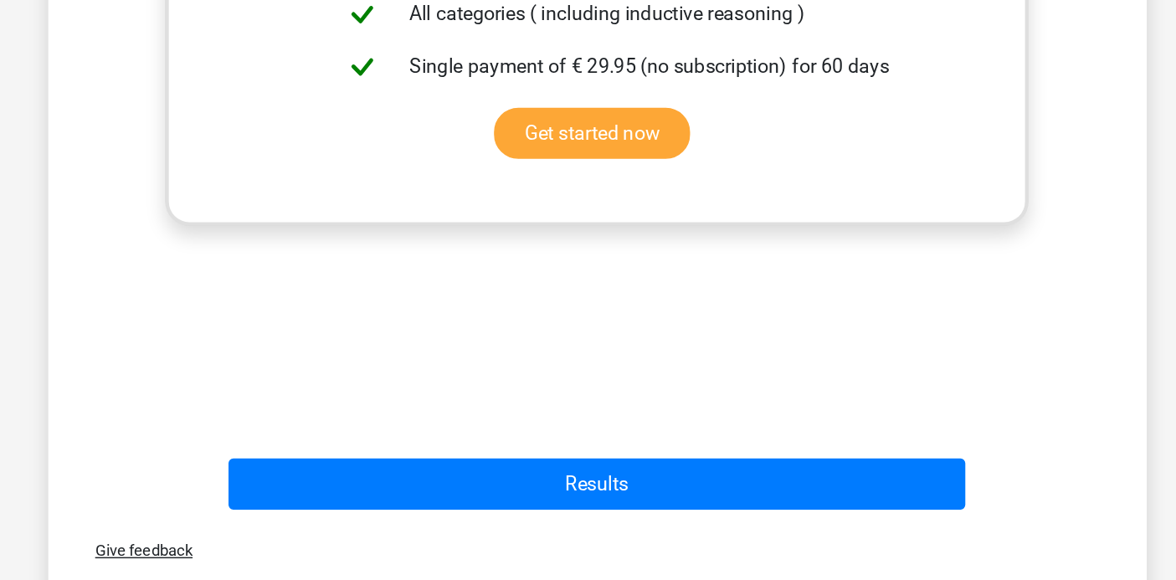
scroll to position [570, 0]
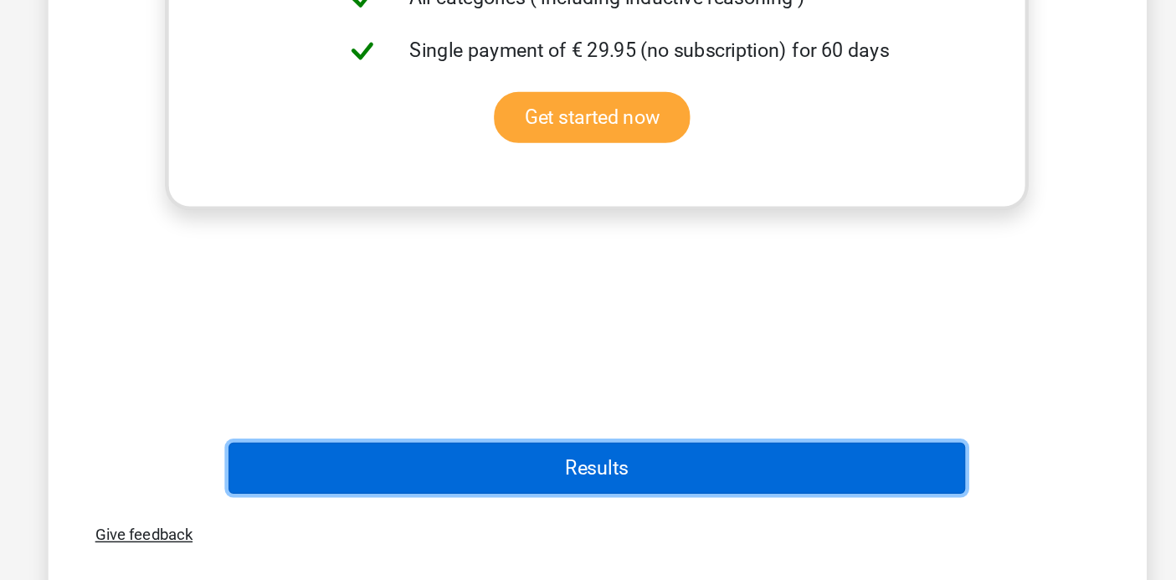
click at [568, 509] on button "Results" at bounding box center [588, 503] width 506 height 35
